Goal: Check status: Check status

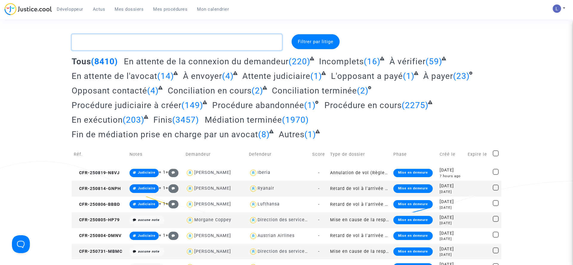
click at [118, 41] on textarea at bounding box center [177, 42] width 210 height 16
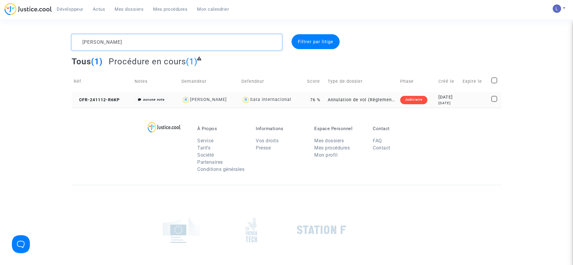
type textarea "[PERSON_NAME]"
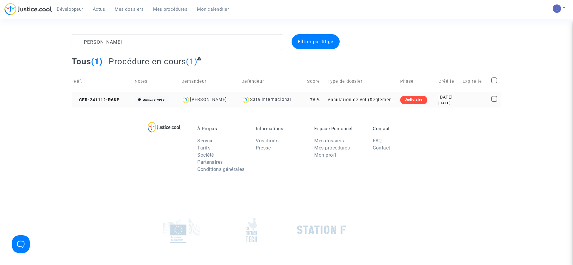
click at [89, 95] on td "CFR-241112-R6KP" at bounding box center [102, 100] width 61 height 16
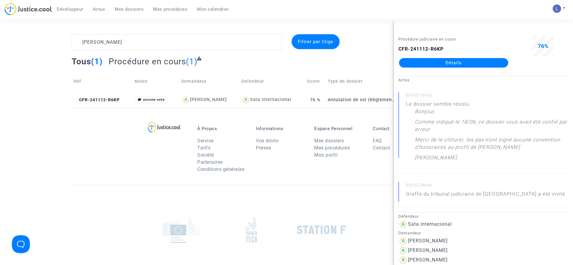
click at [128, 11] on span "Mes dossiers" at bounding box center [129, 9] width 29 height 5
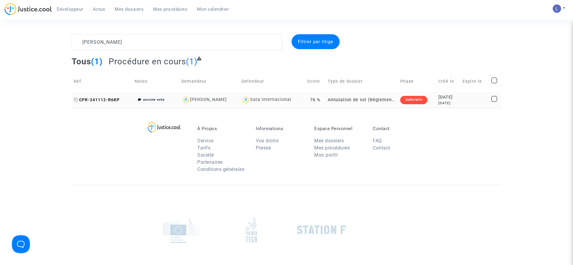
type textarea "[PERSON_NAME]"
click at [104, 100] on span "CFR-241112-R6KP" at bounding box center [97, 100] width 46 height 5
